Goal: Find specific page/section: Find specific page/section

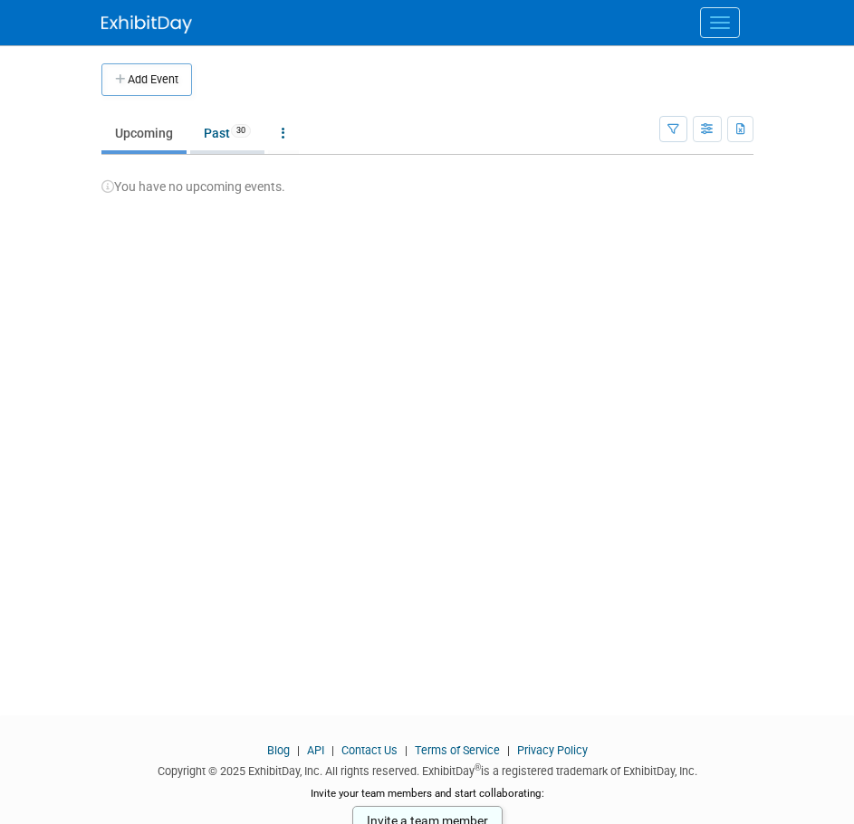
click at [218, 128] on link "Past 30" at bounding box center [227, 133] width 74 height 34
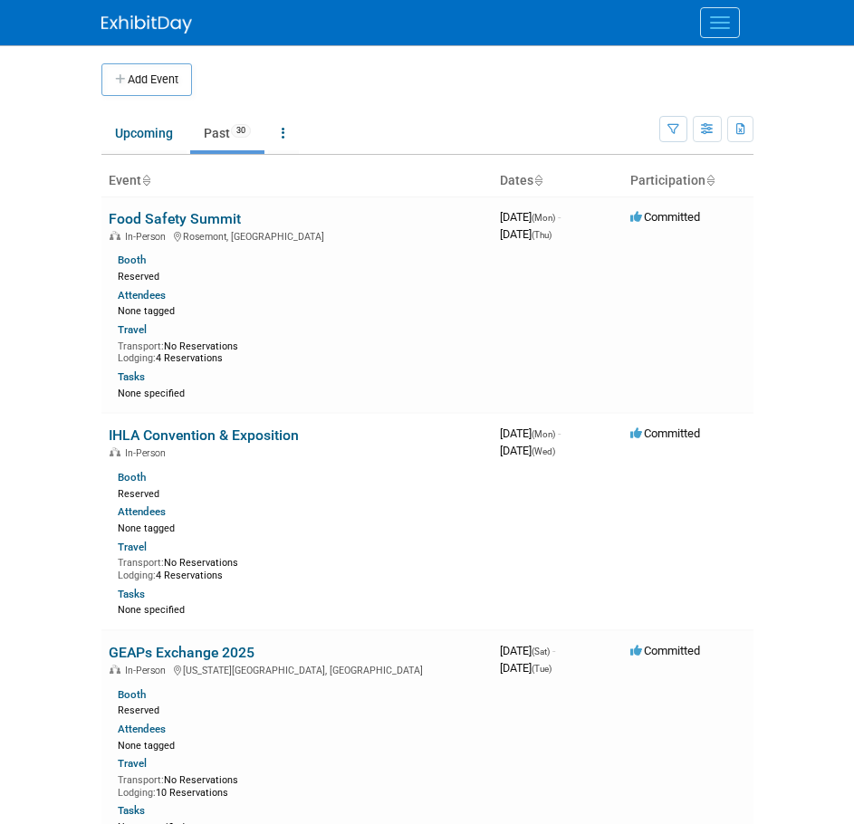
click at [534, 182] on icon at bounding box center [538, 182] width 9 height 12
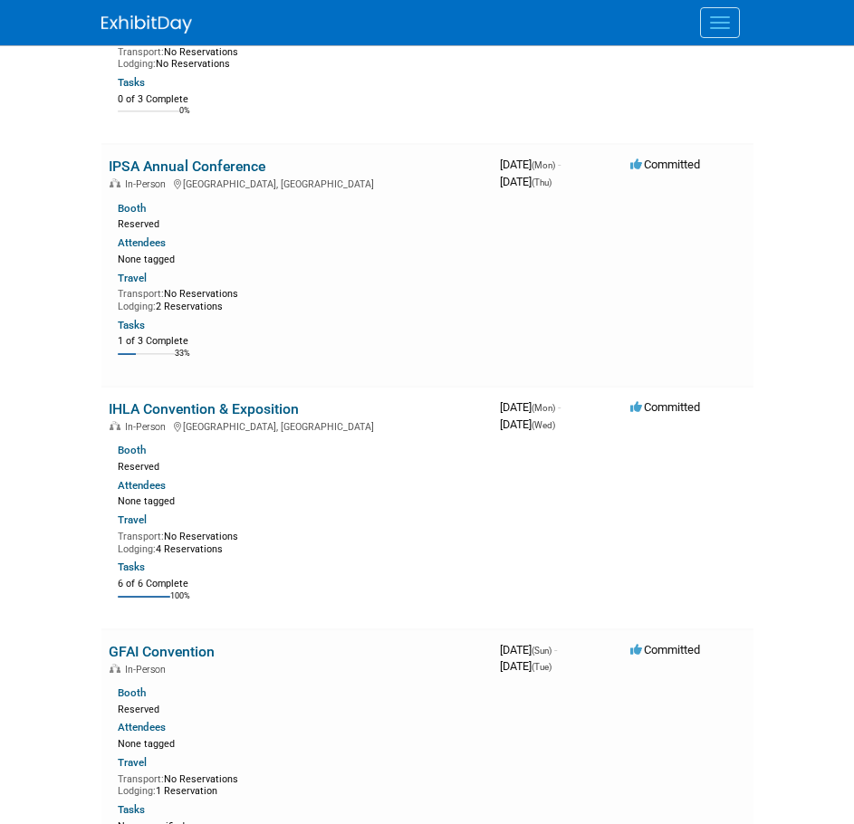
scroll to position [1993, 0]
